Goal: Find specific page/section: Find specific page/section

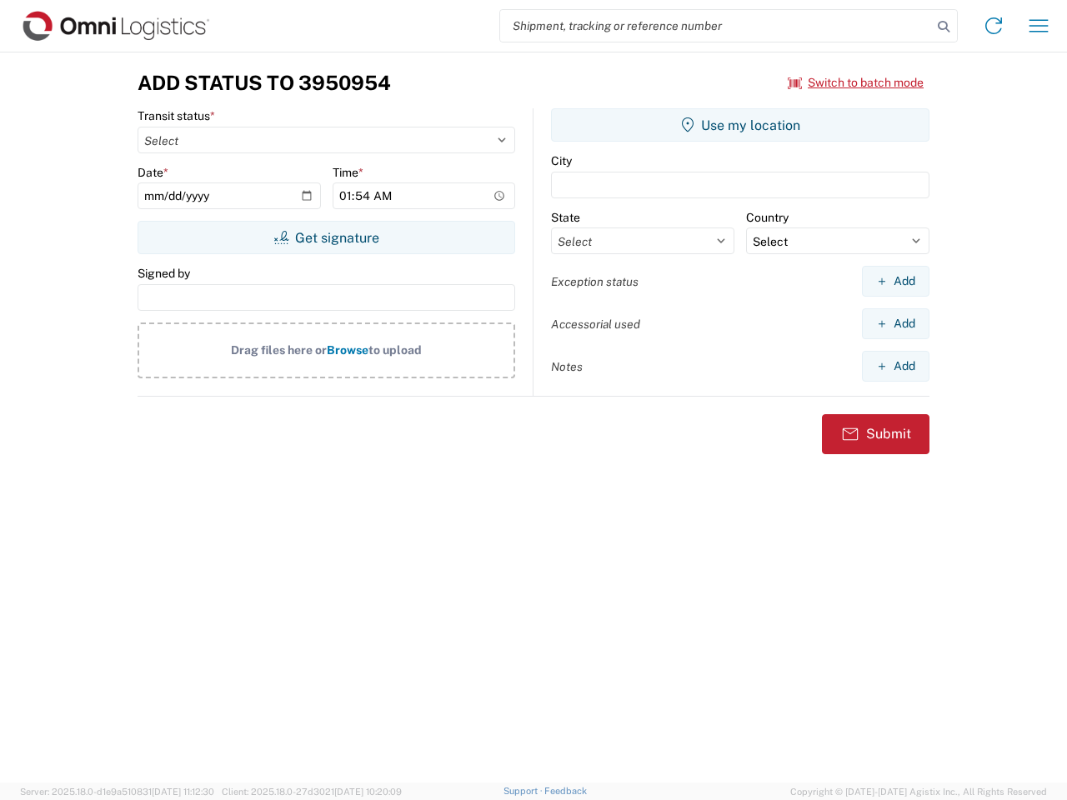
click at [716, 26] on input "search" at bounding box center [716, 26] width 432 height 32
click at [944, 27] on icon at bounding box center [943, 26] width 23 height 23
click at [994, 26] on icon at bounding box center [994, 26] width 27 height 27
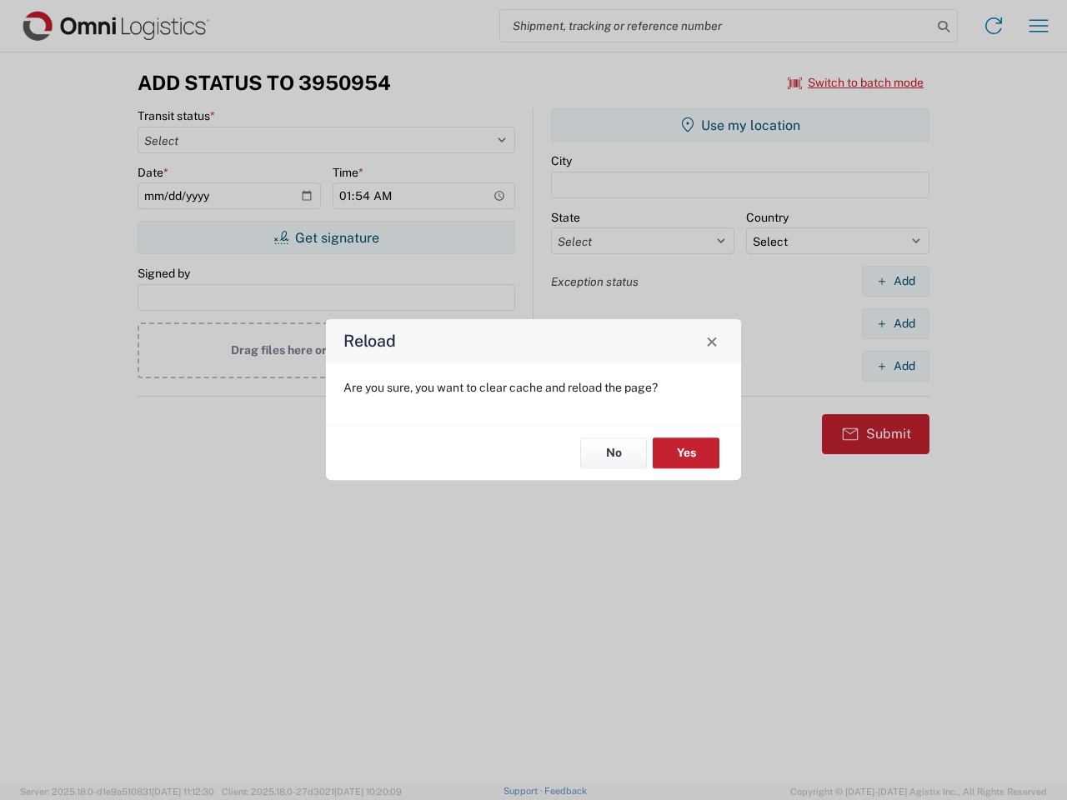
click at [856, 83] on div "Reload Are you sure, you want to clear cache and reload the page? No Yes" at bounding box center [533, 400] width 1067 height 800
click at [326, 238] on div "Reload Are you sure, you want to clear cache and reload the page? No Yes" at bounding box center [533, 400] width 1067 height 800
click at [740, 125] on div "Reload Are you sure, you want to clear cache and reload the page? No Yes" at bounding box center [533, 400] width 1067 height 800
click at [896, 281] on div "Reload Are you sure, you want to clear cache and reload the page? No Yes" at bounding box center [533, 400] width 1067 height 800
click at [896, 324] on div "Reload Are you sure, you want to clear cache and reload the page? No Yes" at bounding box center [533, 400] width 1067 height 800
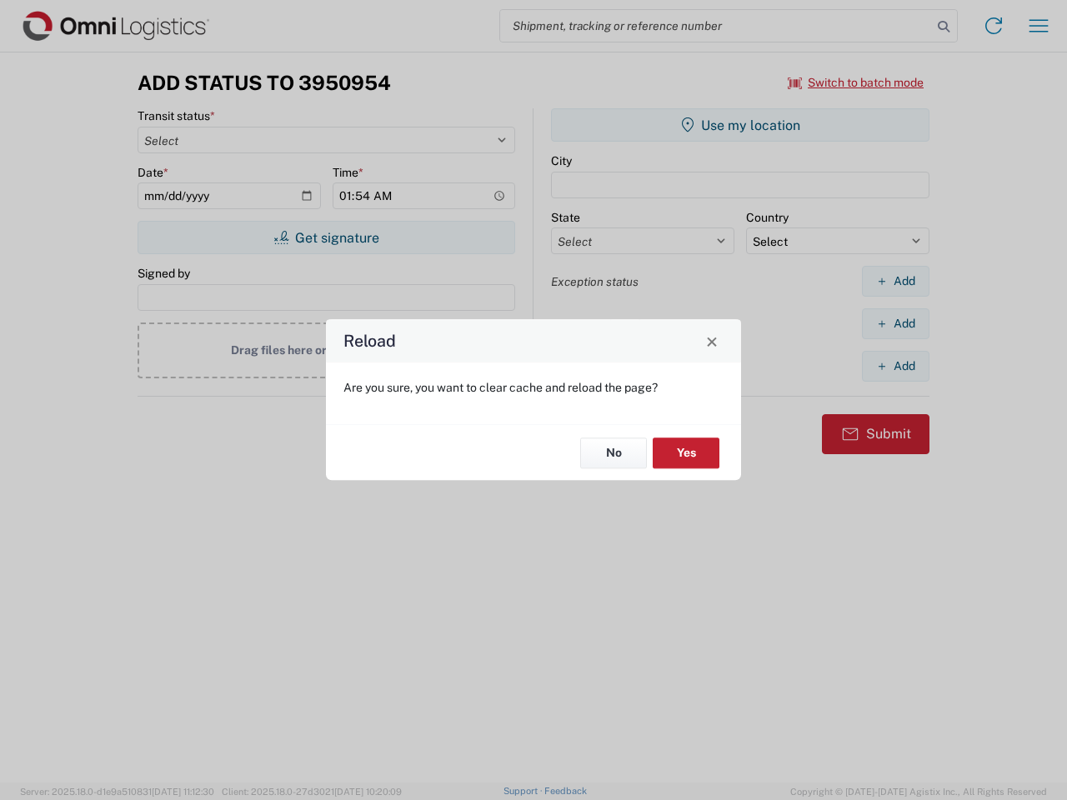
click at [896, 366] on div "Reload Are you sure, you want to clear cache and reload the page? No Yes" at bounding box center [533, 400] width 1067 height 800
